Goal: Communication & Community: Participate in discussion

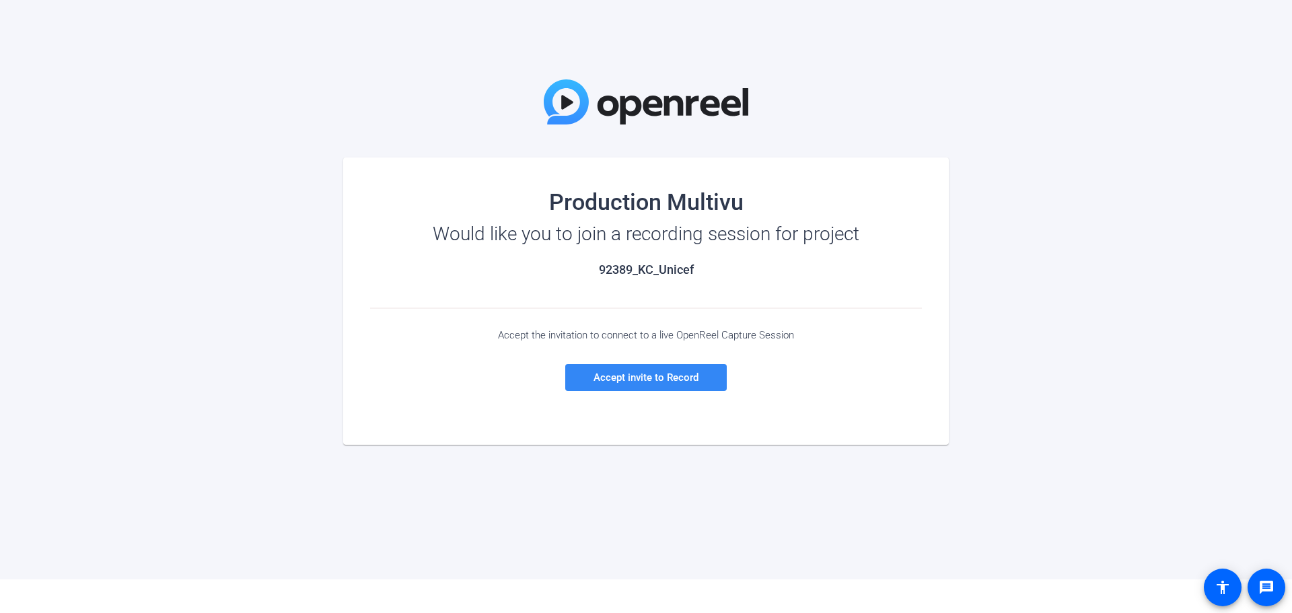
click at [638, 378] on span "Accept invite to Record" at bounding box center [645, 377] width 105 height 12
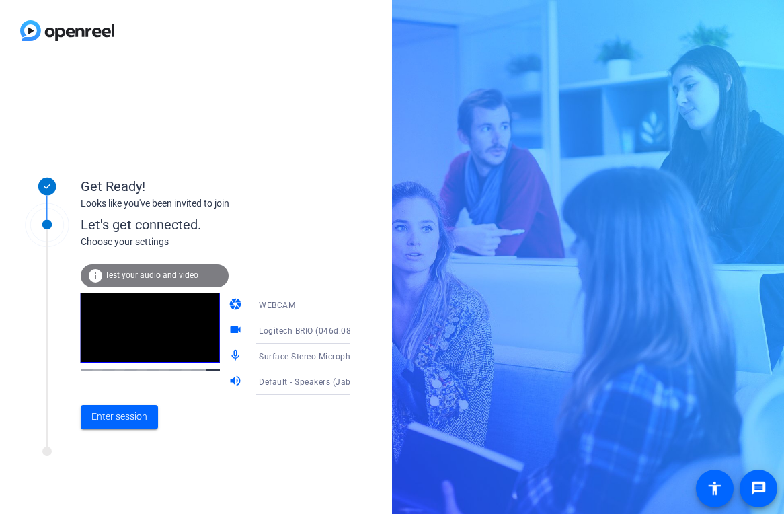
click at [176, 278] on span "Test your audio and video" at bounding box center [152, 274] width 94 height 9
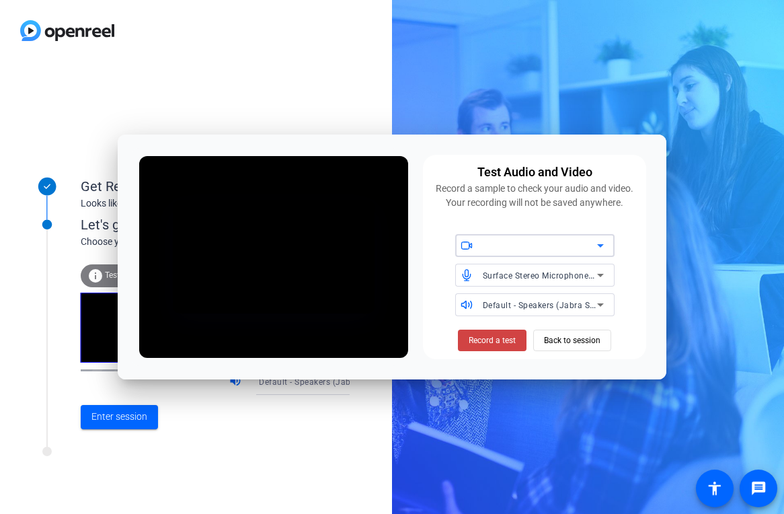
click at [566, 248] on div at bounding box center [540, 245] width 114 height 16
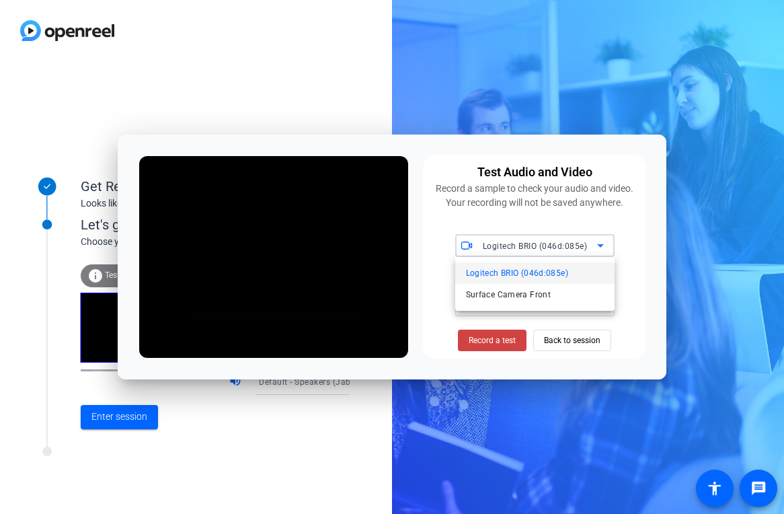
click at [551, 272] on span "Logitech BRIO (046d:085e)" at bounding box center [517, 273] width 102 height 16
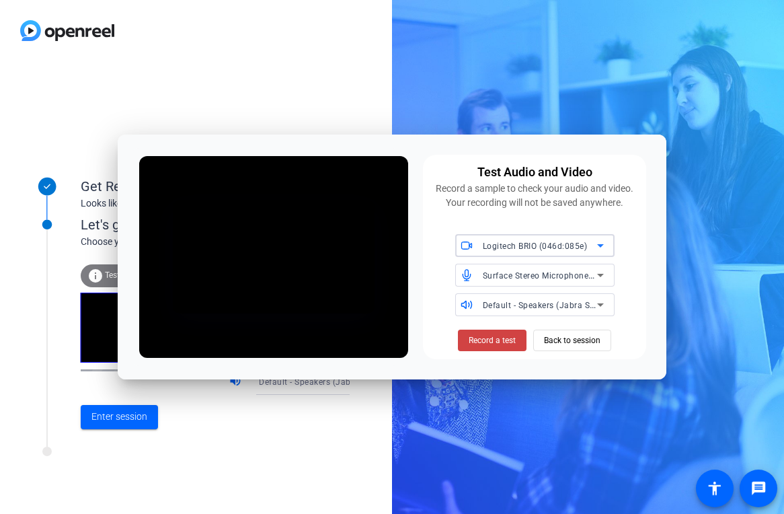
click at [549, 274] on span "Surface Stereo Microphones (10- SoundWire Audio)" at bounding box center [584, 275] width 202 height 11
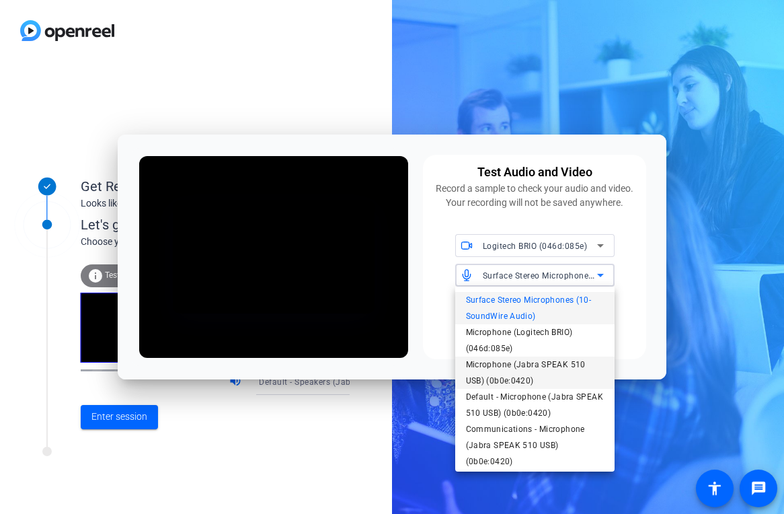
click at [550, 361] on span "Microphone (Jabra SPEAK 510 USB) (0b0e:0420)" at bounding box center [535, 373] width 138 height 32
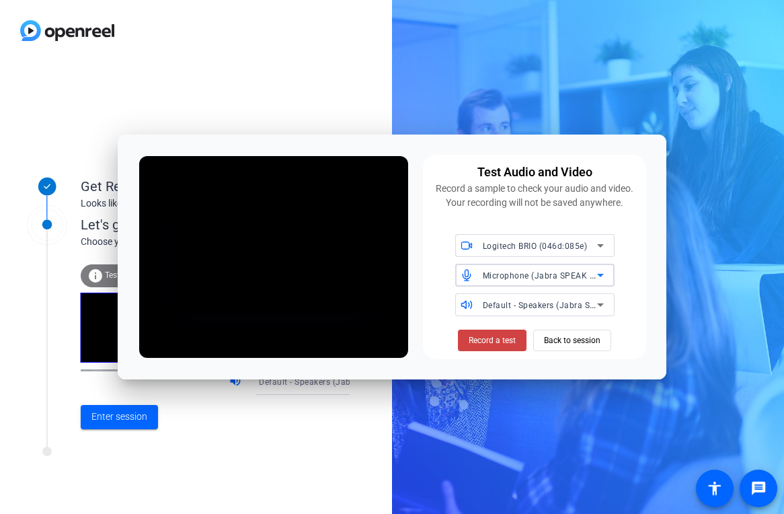
click at [550, 279] on span "Microphone (Jabra SPEAK 510 USB) (0b0e:0420)" at bounding box center [580, 275] width 194 height 11
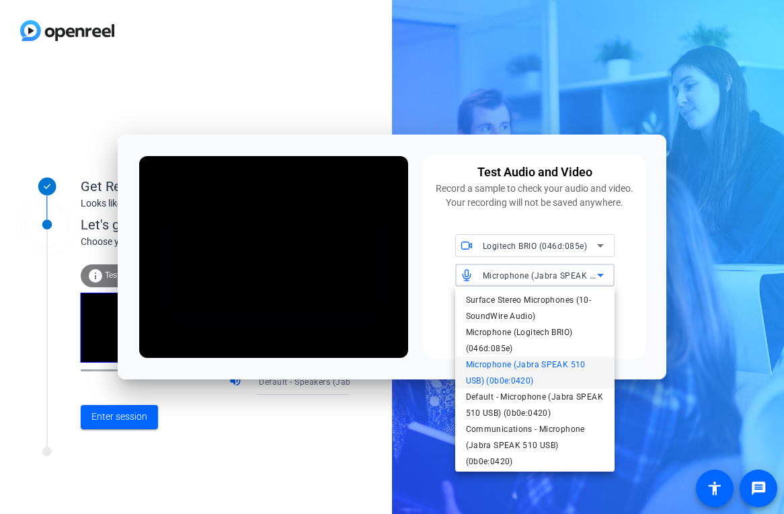
click at [546, 365] on span "Microphone (Jabra SPEAK 510 USB) (0b0e:0420)" at bounding box center [535, 373] width 138 height 32
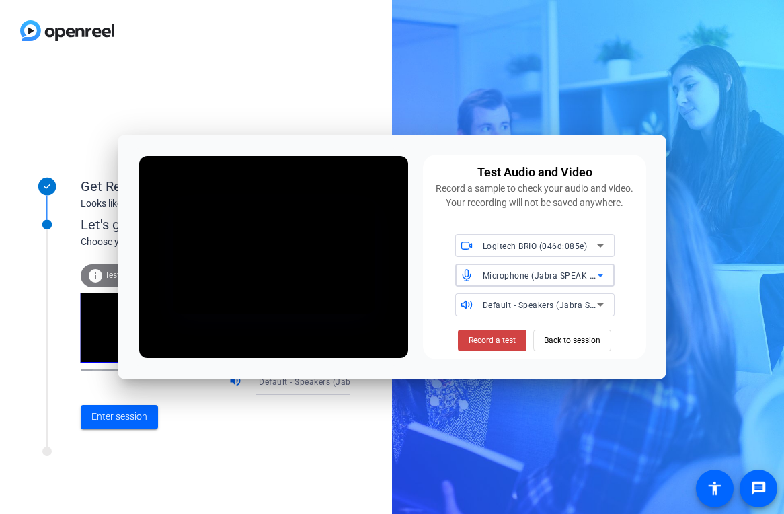
click at [544, 299] on div "Default - Speakers (Jabra SPEAK 510 USB) (0b0e:0420)" at bounding box center [540, 305] width 114 height 17
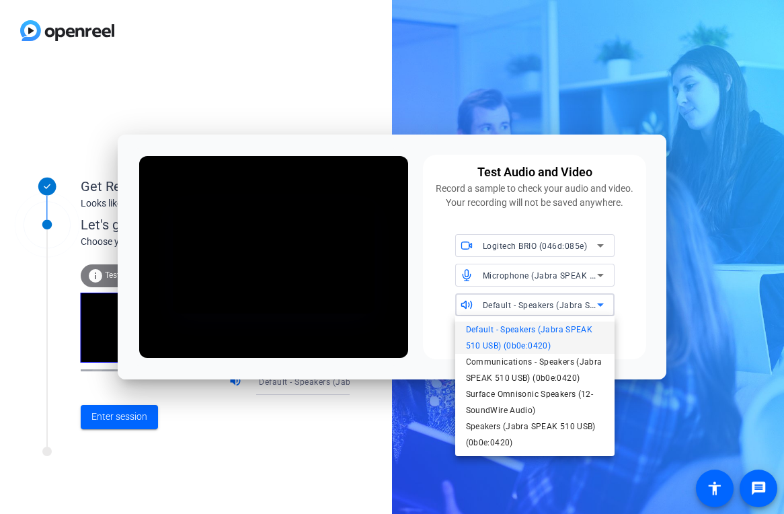
click at [532, 341] on span "Default - Speakers (Jabra SPEAK 510 USB) (0b0e:0420)" at bounding box center [535, 338] width 138 height 32
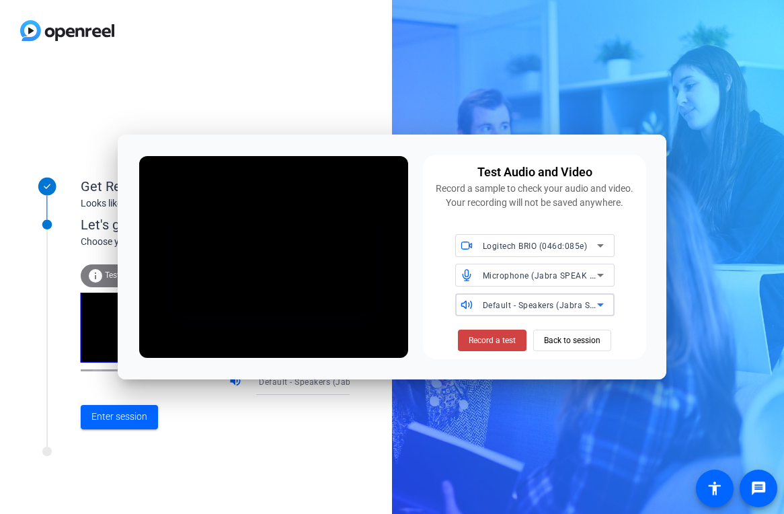
click at [539, 309] on span "Default - Speakers (Jabra SPEAK 510 USB) (0b0e:0420)" at bounding box center [592, 304] width 219 height 11
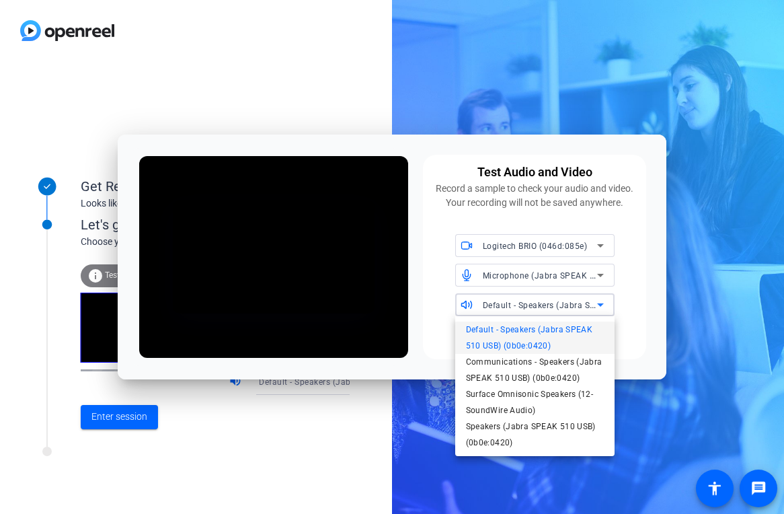
click at [539, 309] on div at bounding box center [392, 257] width 784 height 514
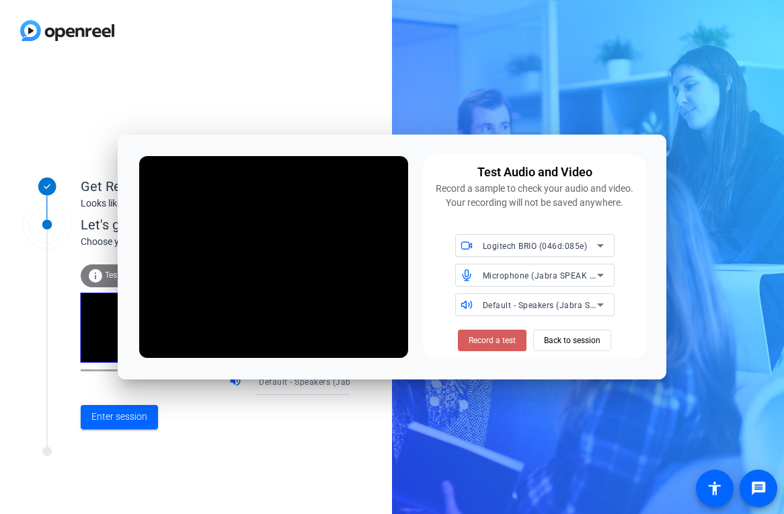
click at [508, 342] on span "Record a test" at bounding box center [492, 340] width 47 height 12
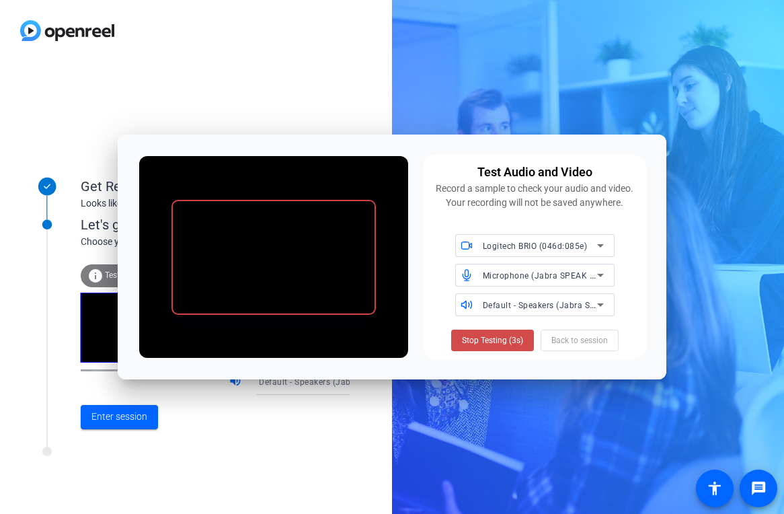
click at [488, 344] on span "Stop Testing (3s)" at bounding box center [492, 340] width 61 height 12
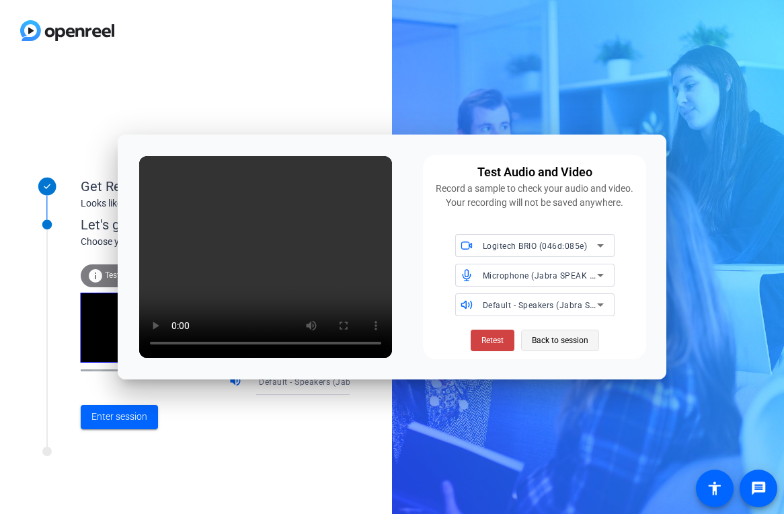
click at [550, 342] on span "Back to session" at bounding box center [560, 341] width 57 height 26
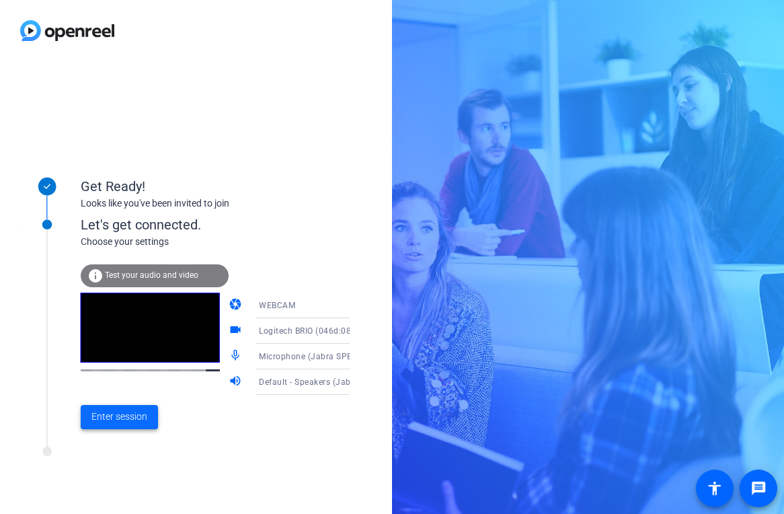
click at [131, 416] on span "Enter session" at bounding box center [119, 417] width 56 height 14
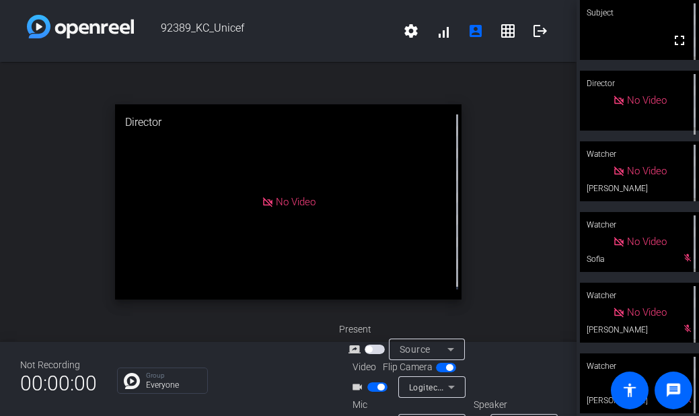
click at [478, 258] on div "open_in_new Director No Video" at bounding box center [288, 202] width 577 height 280
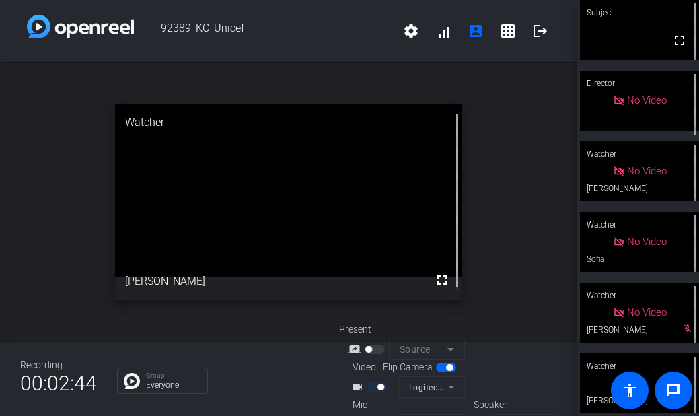
click at [504, 272] on div "open_in_new Watcher fullscreen [PERSON_NAME]" at bounding box center [288, 202] width 577 height 280
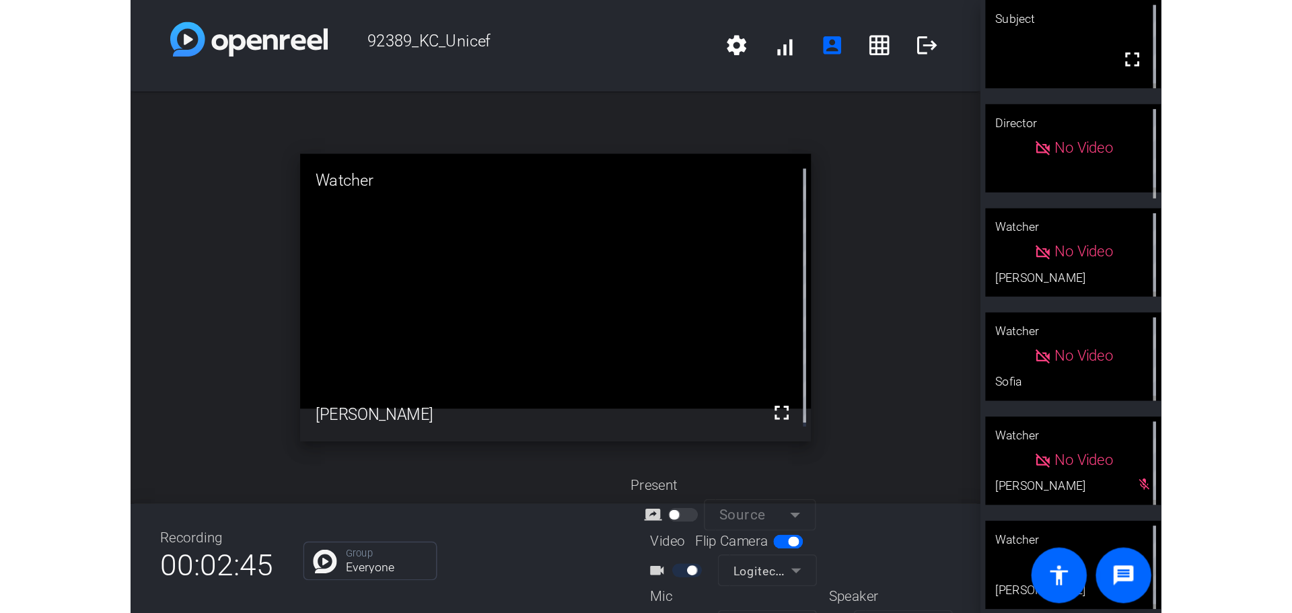
scroll to position [53, 0]
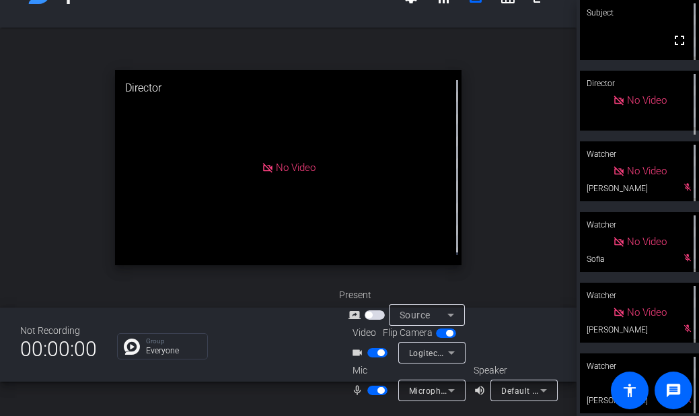
click at [279, 333] on div "Group Everyone" at bounding box center [218, 346] width 202 height 26
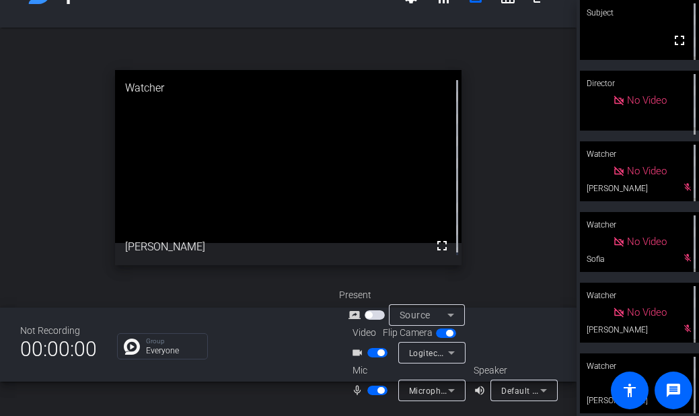
click at [513, 401] on div at bounding box center [447, 401] width 217 height 0
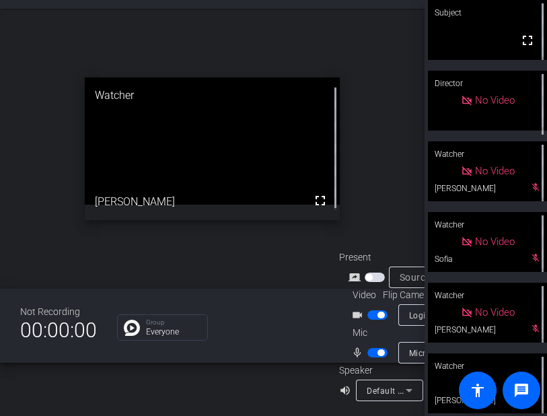
click at [236, 46] on div "open_in_new Watcher fullscreen [PERSON_NAME]" at bounding box center [212, 149] width 425 height 280
click at [215, 379] on div "92389_KC_Unicef settings signal_cellular_alt account_box grid_on logout open_in…" at bounding box center [212, 208] width 425 height 416
click at [200, 391] on div "92389_KC_Unicef settings signal_cellular_alt account_box grid_on logout open_in…" at bounding box center [212, 208] width 425 height 416
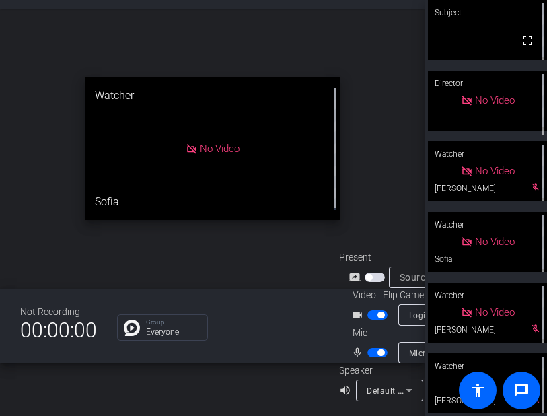
click at [158, 383] on div "92389_KC_Unicef settings signal_cellular_alt account_box grid_on logout open_in…" at bounding box center [212, 208] width 425 height 416
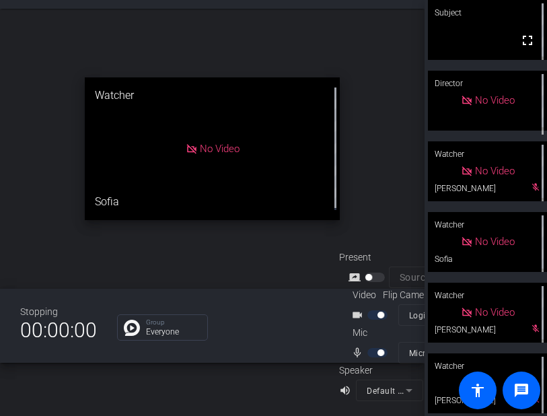
click at [150, 381] on div "92389_KC_Unicef settings signal_cellular_alt account_box grid_on logout open_in…" at bounding box center [212, 208] width 425 height 416
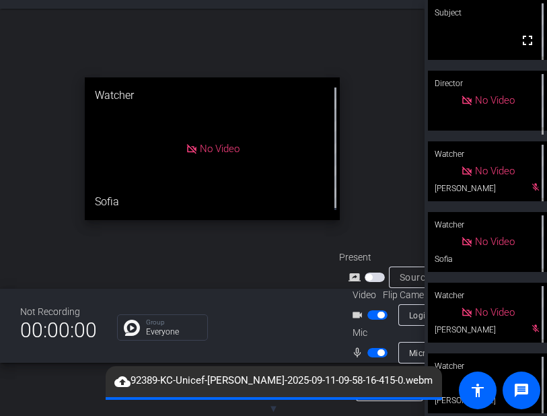
click at [355, 161] on div "open_in_new Watcher No Video Sofia" at bounding box center [212, 149] width 425 height 280
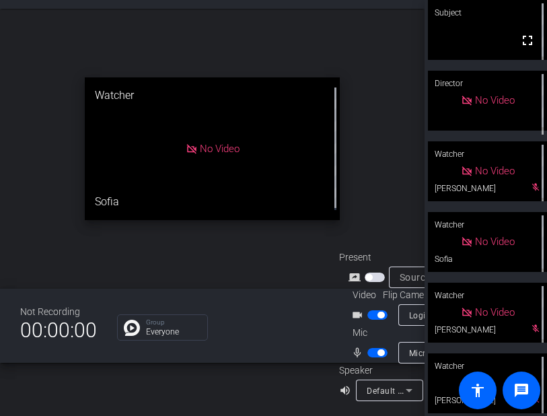
click at [36, 377] on div "92389_KC_Unicef settings signal_cellular_alt account_box grid_on logout open_in…" at bounding box center [212, 208] width 425 height 416
click at [187, 396] on div "92389_KC_Unicef settings signal_cellular_alt account_box grid_on logout open_in…" at bounding box center [212, 208] width 425 height 416
click at [165, 387] on div "92389_KC_Unicef settings signal_cellular_alt account_box grid_on logout open_in…" at bounding box center [212, 208] width 425 height 416
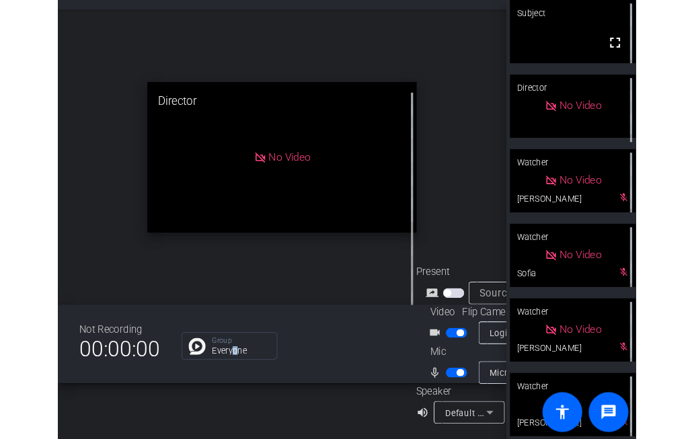
scroll to position [0, 0]
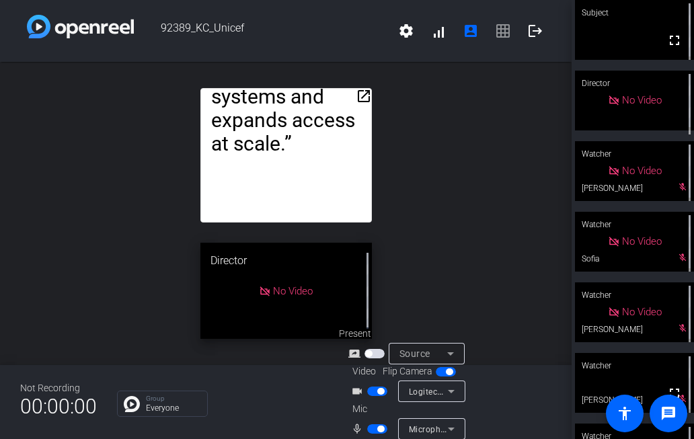
click at [359, 94] on mat-icon "open_in_new" at bounding box center [364, 96] width 16 height 16
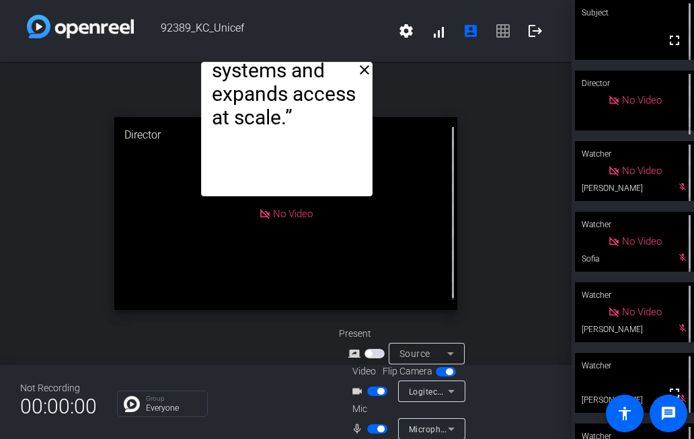
drag, startPoint x: 272, startPoint y: 87, endPoint x: 273, endPoint y: 9, distance: 77.4
click at [273, 9] on div "92389_KC_Unicef settings signal_cellular_alt account_box grid_on logout close “…" at bounding box center [286, 219] width 572 height 439
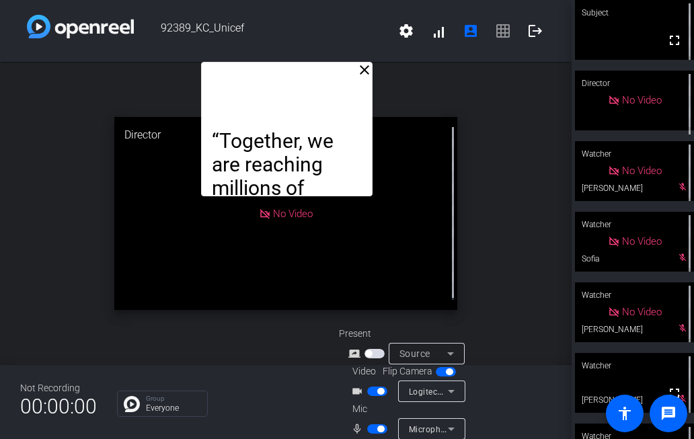
click at [240, 419] on div "Not Recording 00:00:00 Group Everyone Present screen_share_outline Source Video…" at bounding box center [286, 402] width 572 height 74
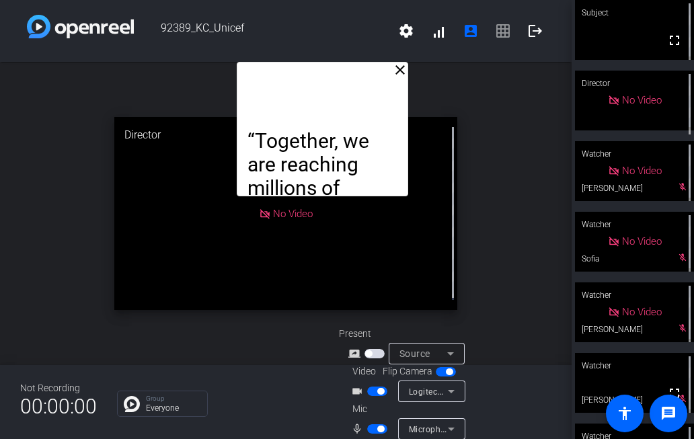
drag, startPoint x: 308, startPoint y: 190, endPoint x: 344, endPoint y: 138, distance: 62.9
click at [344, 143] on p "“Together, we are reaching millions of infants, girls, and mothers with transfo…" at bounding box center [323, 318] width 150 height 378
drag, startPoint x: 353, startPoint y: 69, endPoint x: 346, endPoint y: -15, distance: 85.0
click at [346, 0] on html "Accessibility Screen-Reader Guide, Feedback, and Issue Reporting | New window 9…" at bounding box center [347, 219] width 694 height 439
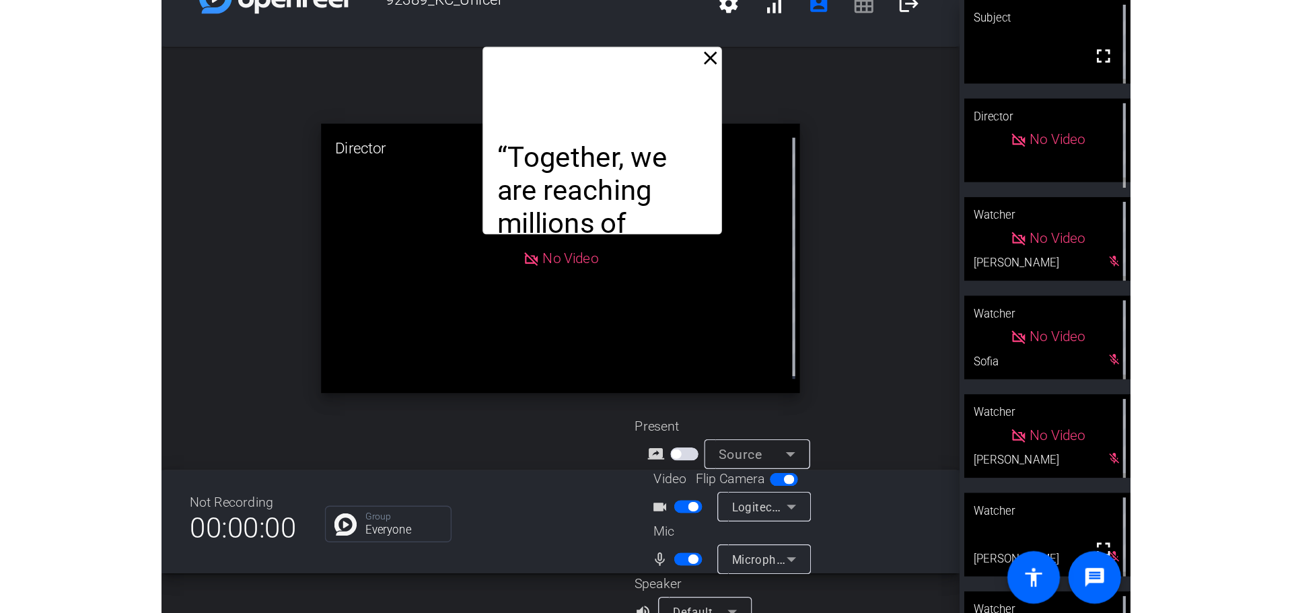
scroll to position [53, 0]
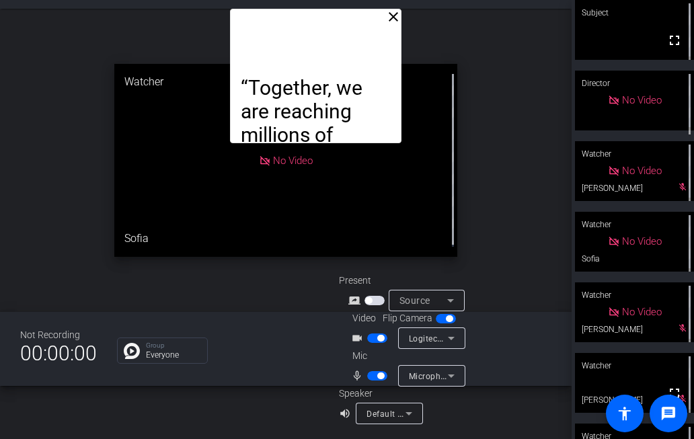
click at [90, 110] on div "close “Together, we are reaching millions of infants, girls, and mothers with t…" at bounding box center [286, 160] width 572 height 303
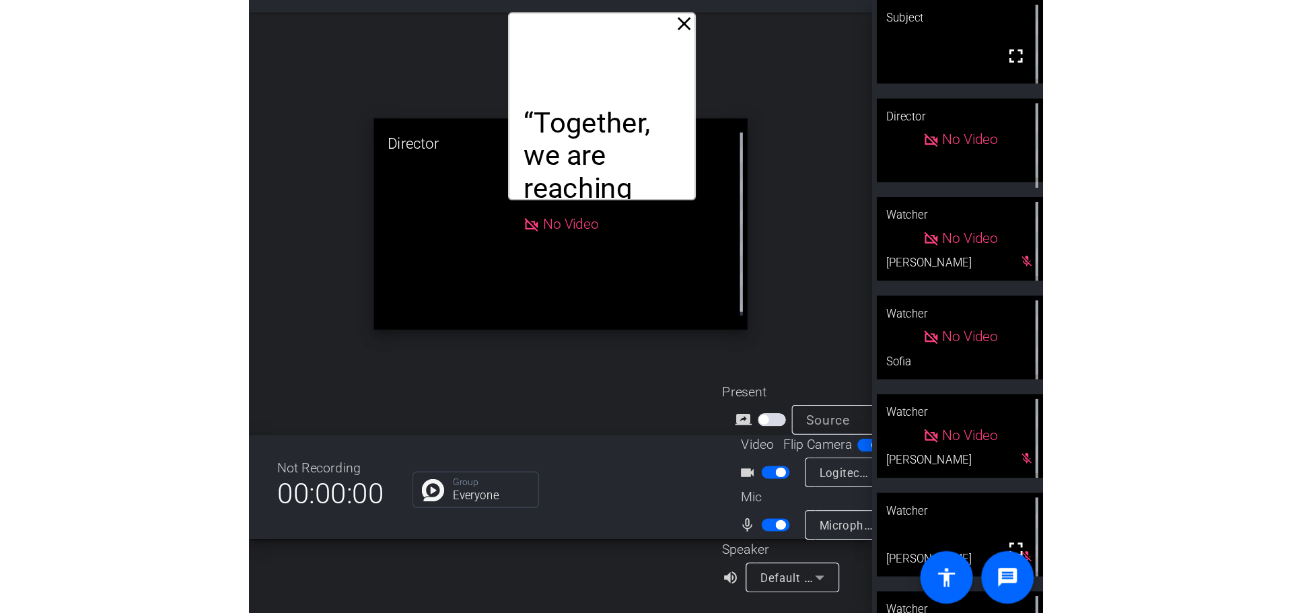
scroll to position [0, 0]
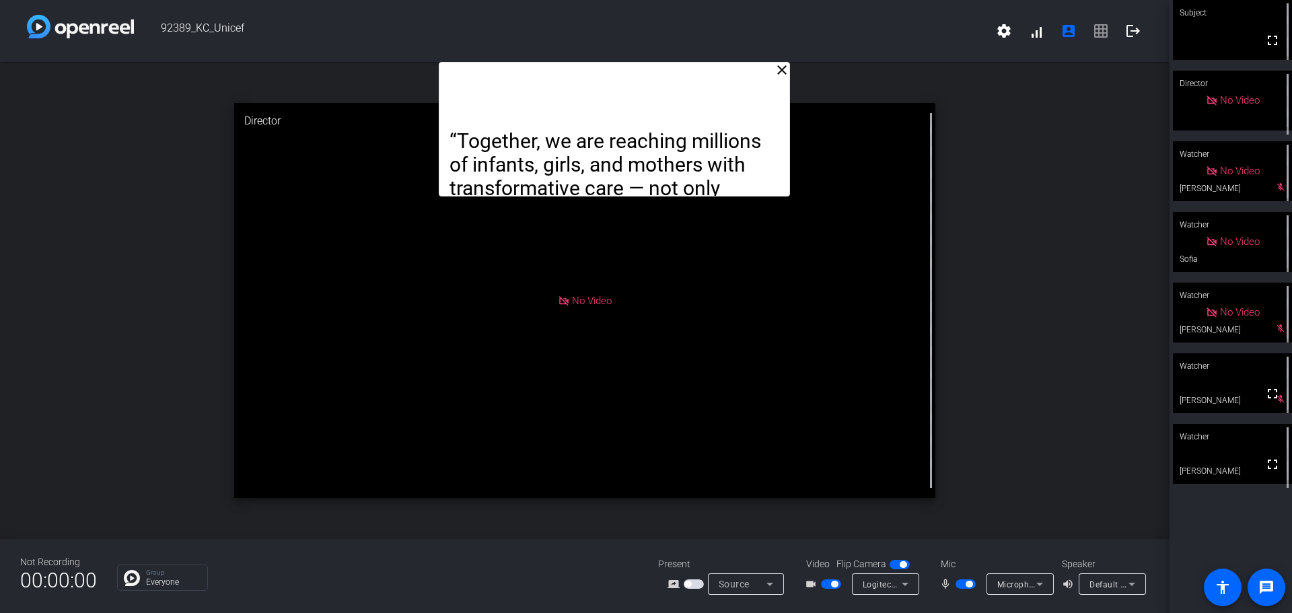
click at [780, 69] on mat-icon "close" at bounding box center [782, 70] width 16 height 16
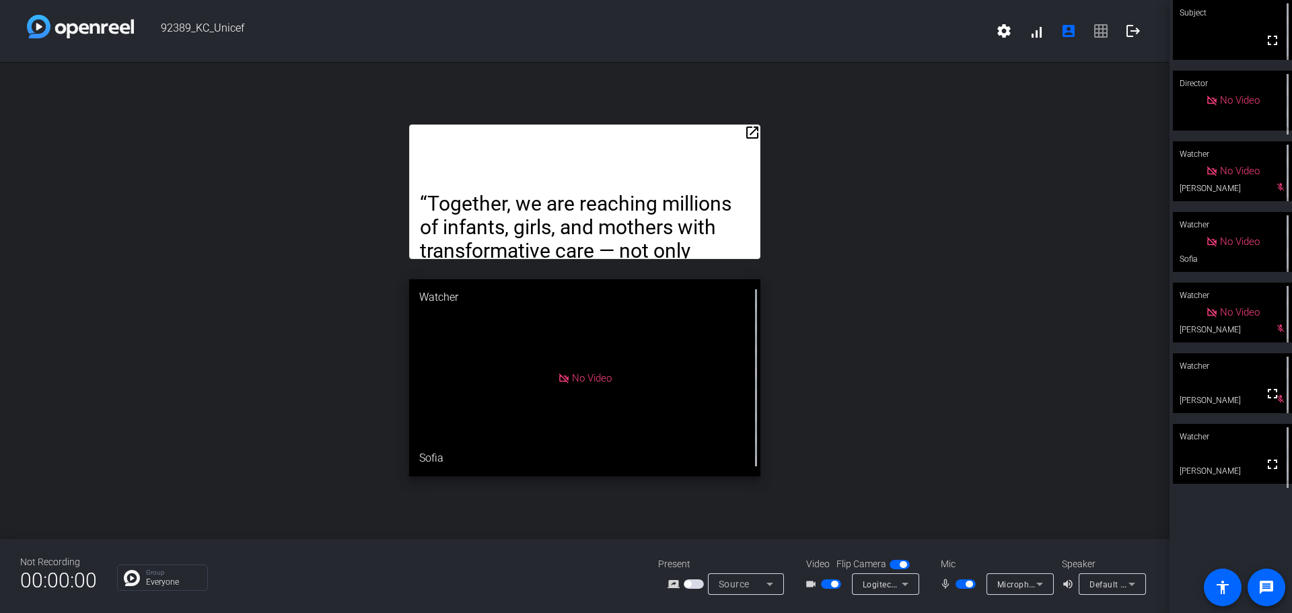
click at [1031, 175] on div "open_in_new “Together, we are reaching millions of infants, girls, and mothers …" at bounding box center [584, 300] width 1169 height 477
